Goal: Task Accomplishment & Management: Manage account settings

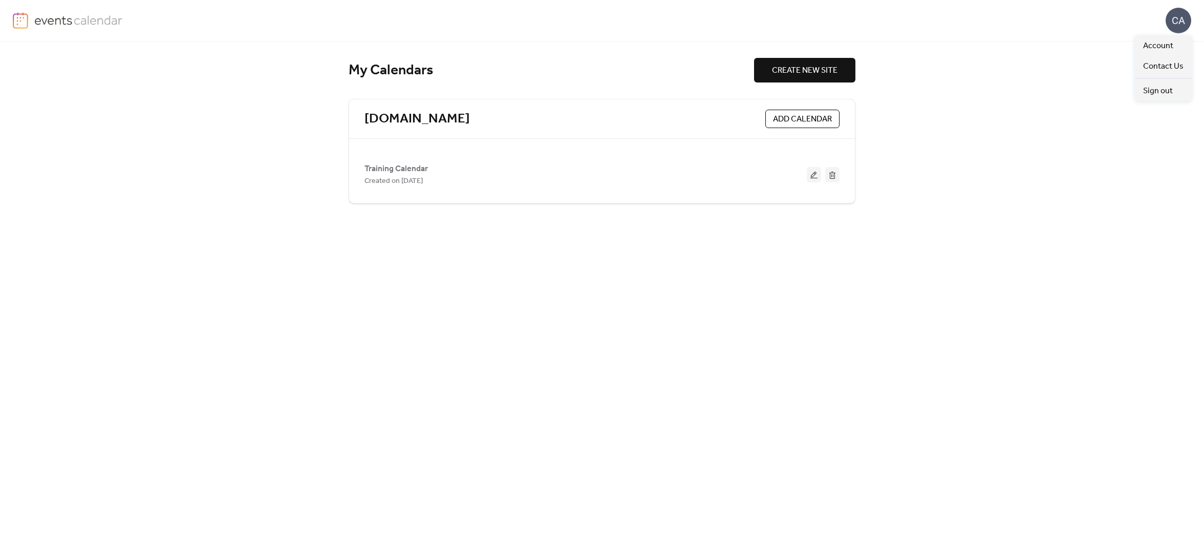
click at [1177, 21] on div "CA" at bounding box center [1179, 21] width 26 height 26
click at [1162, 42] on span "Account" at bounding box center [1158, 46] width 30 height 12
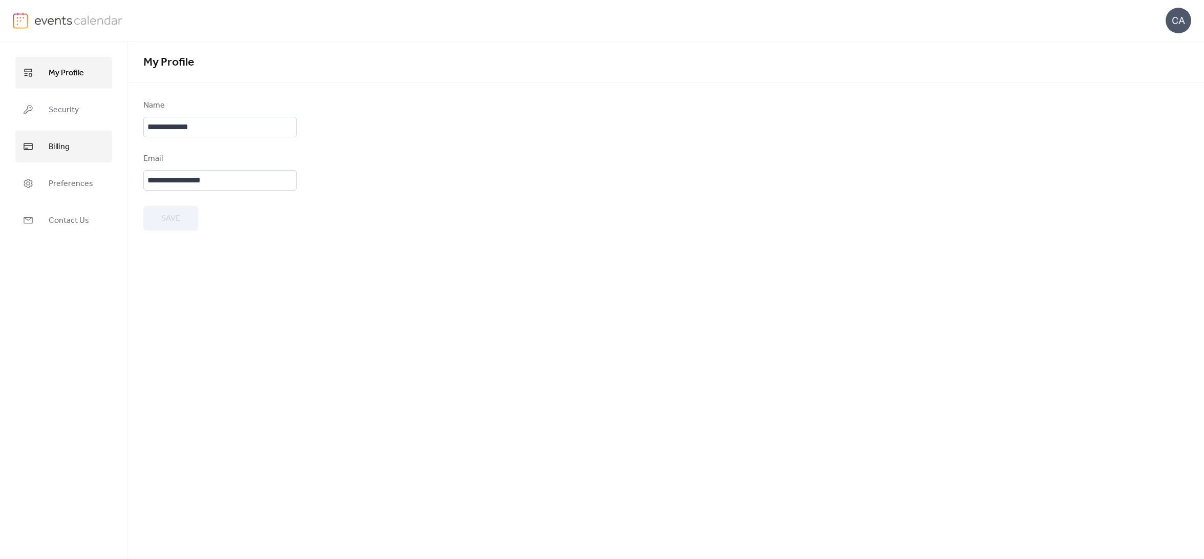
click at [63, 145] on span "Billing" at bounding box center [59, 147] width 21 height 16
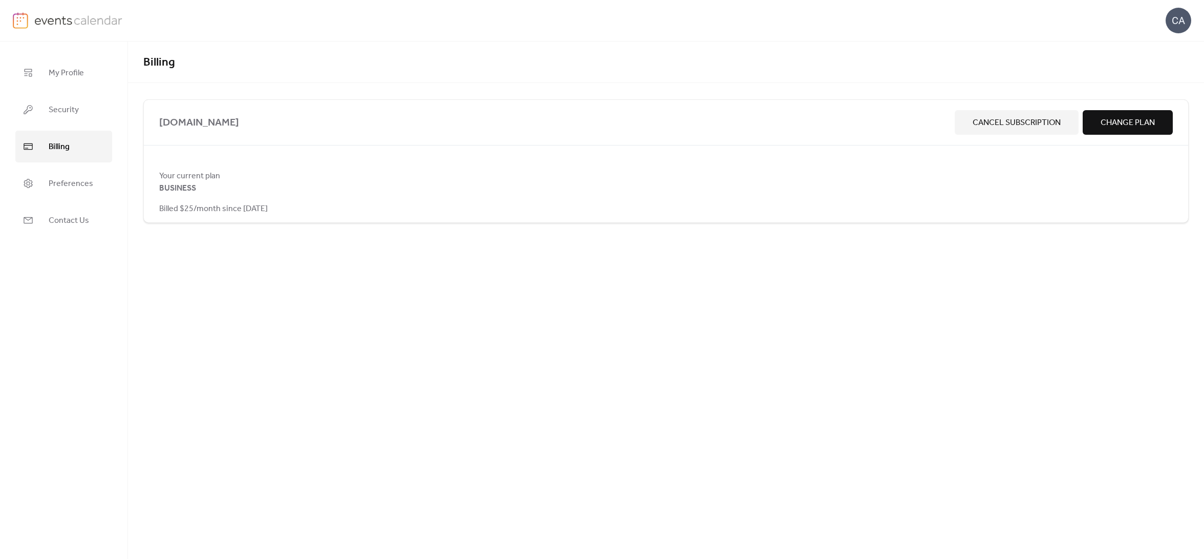
click at [989, 123] on span "Cancel Subscription" at bounding box center [1017, 123] width 88 height 12
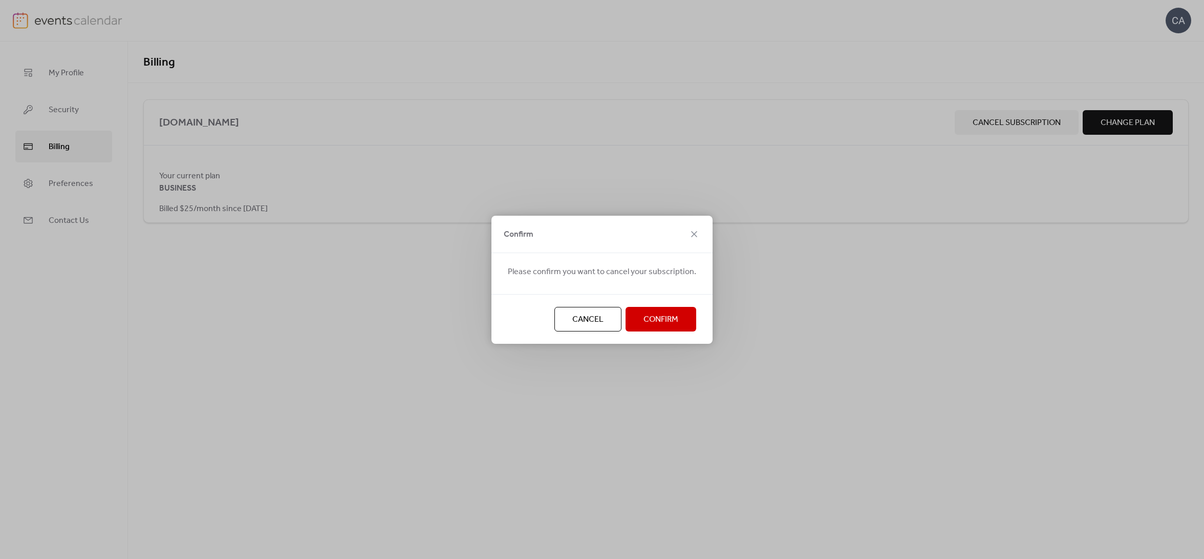
click at [636, 317] on button "Confirm" at bounding box center [661, 319] width 71 height 25
